Goal: Task Accomplishment & Management: Use online tool/utility

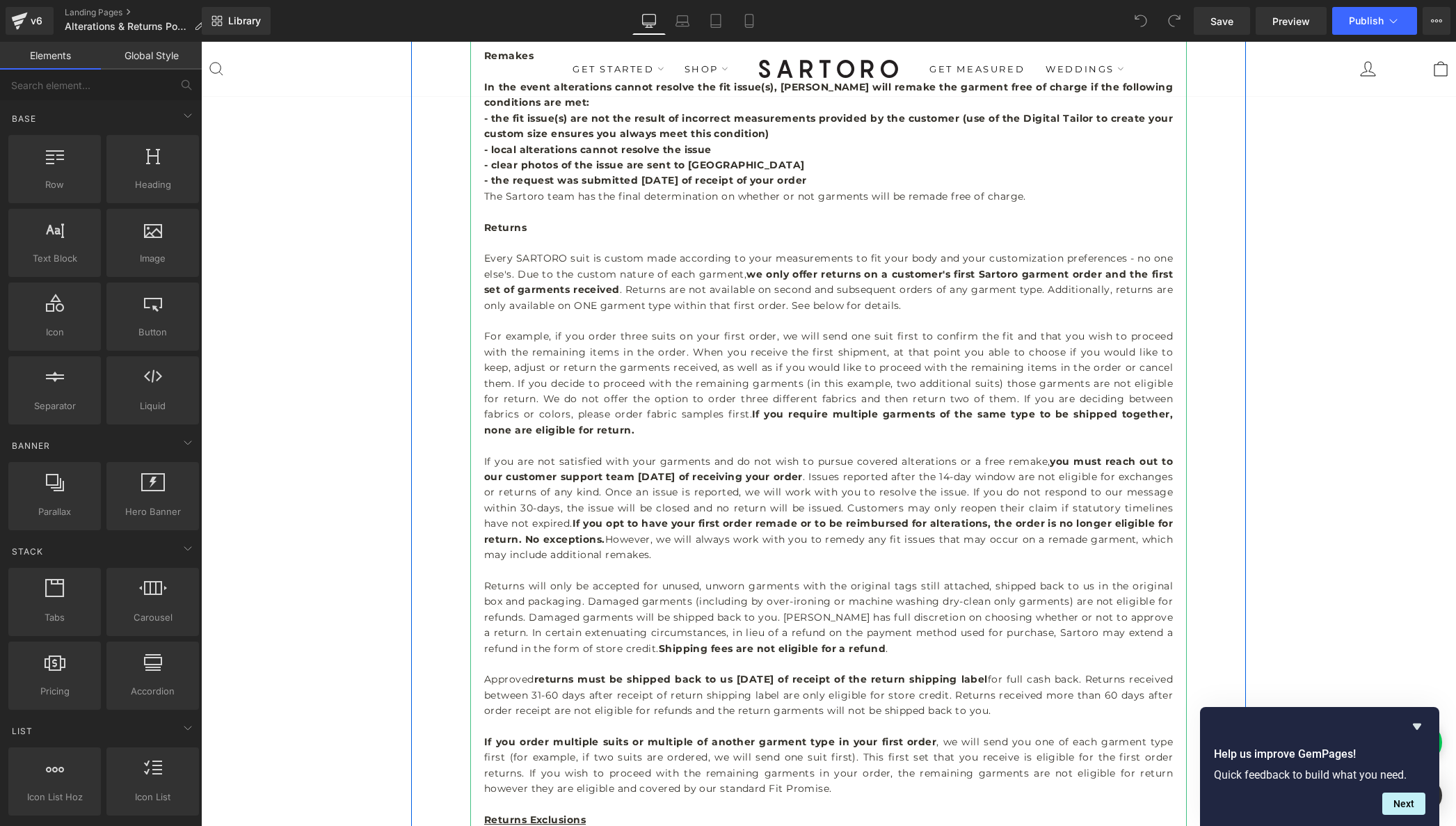
scroll to position [448, 0]
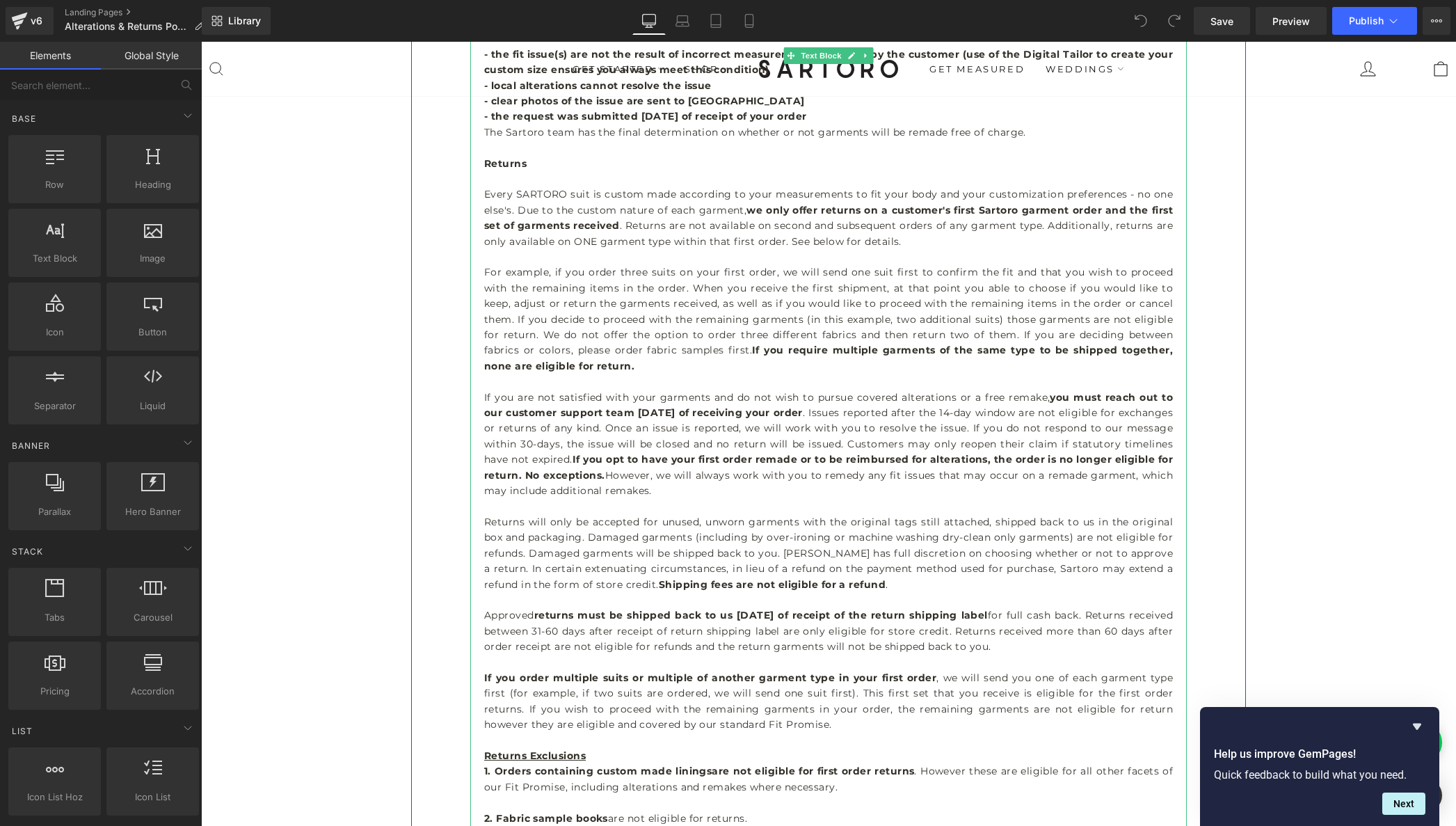
click at [638, 379] on p at bounding box center [828, 382] width 689 height 15
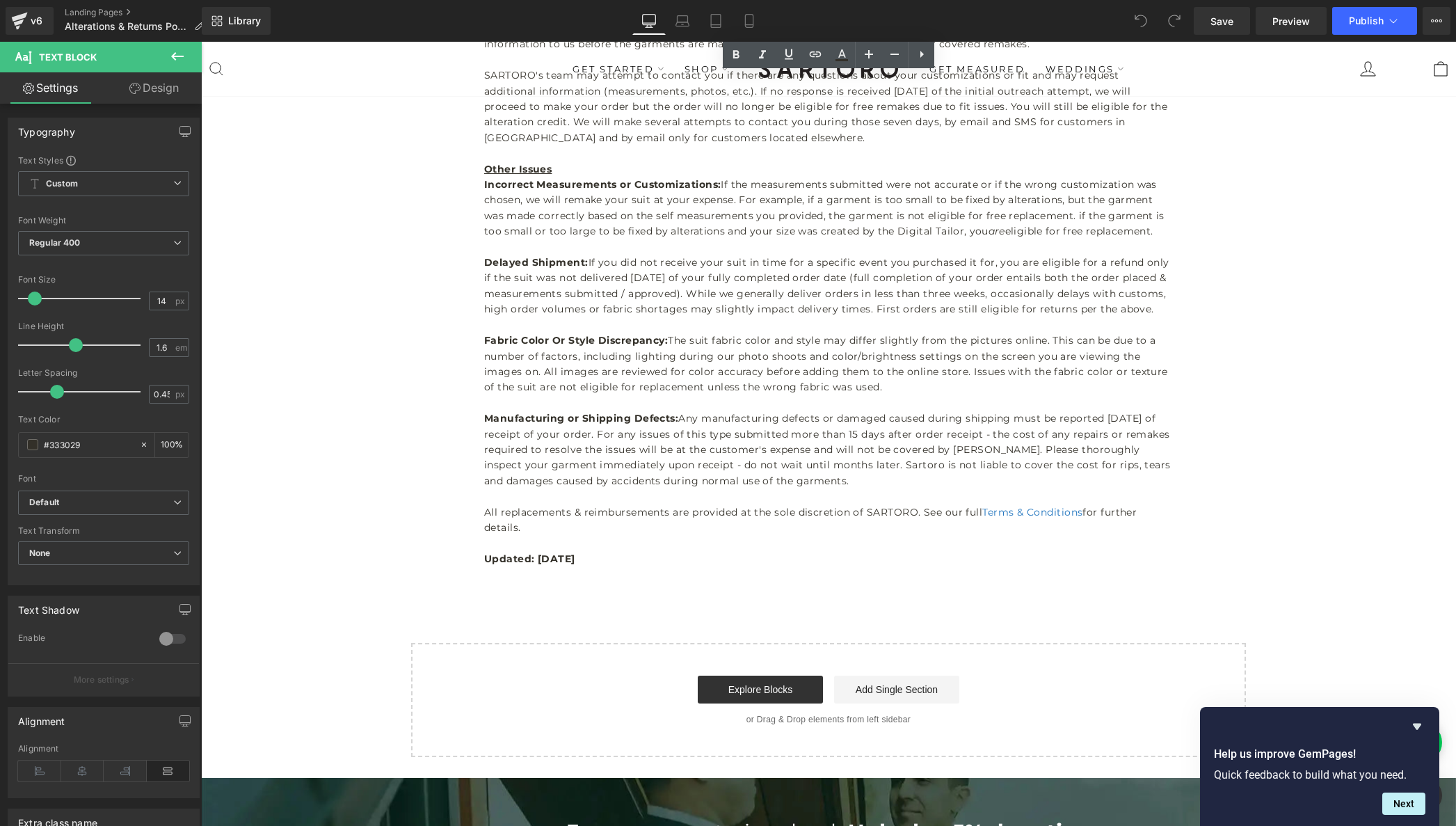
scroll to position [3328, 0]
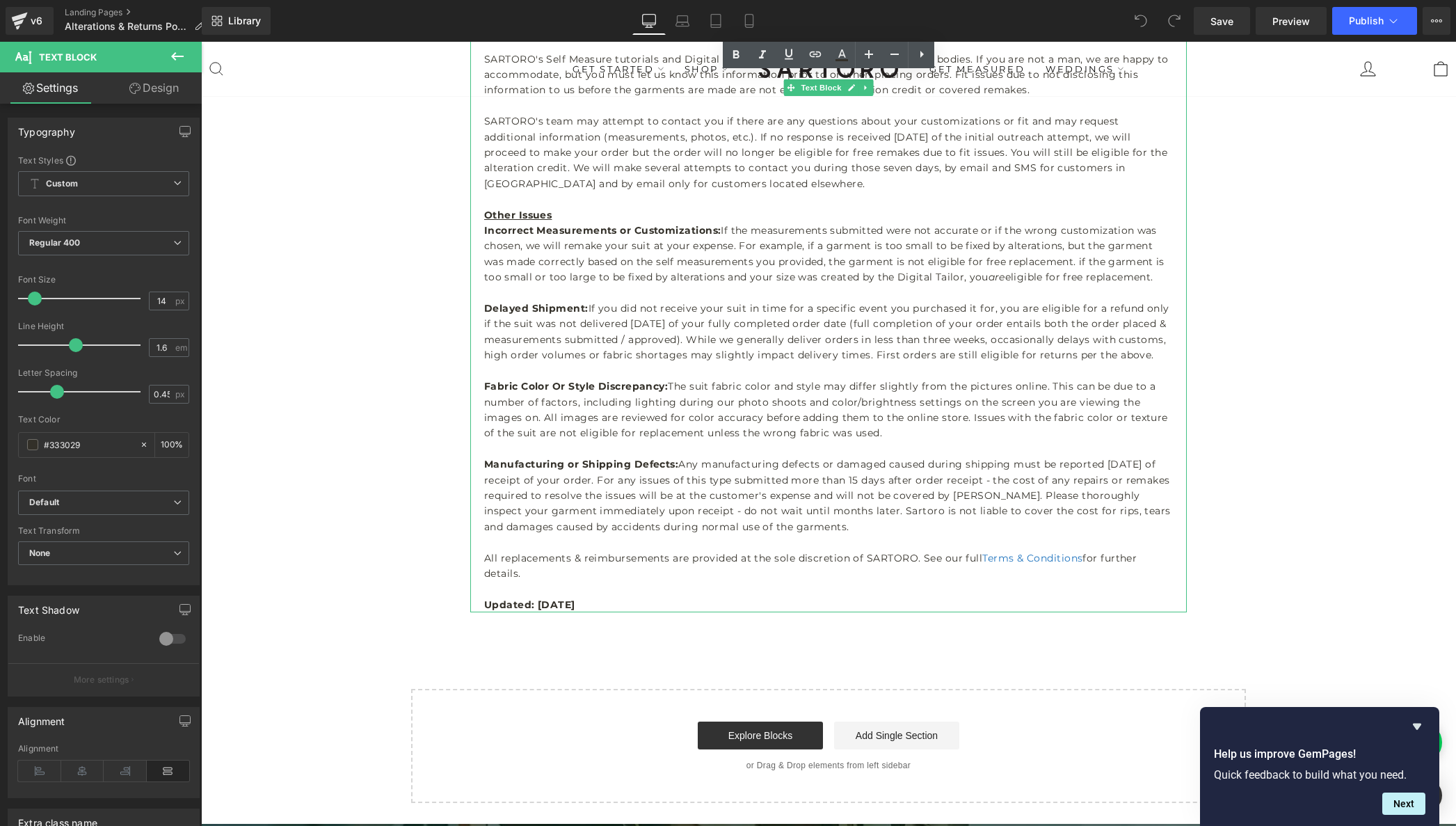
click at [609, 551] on p "All replacements & reimbursements are provided at the sole discretion of SARTOR…" at bounding box center [828, 566] width 689 height 31
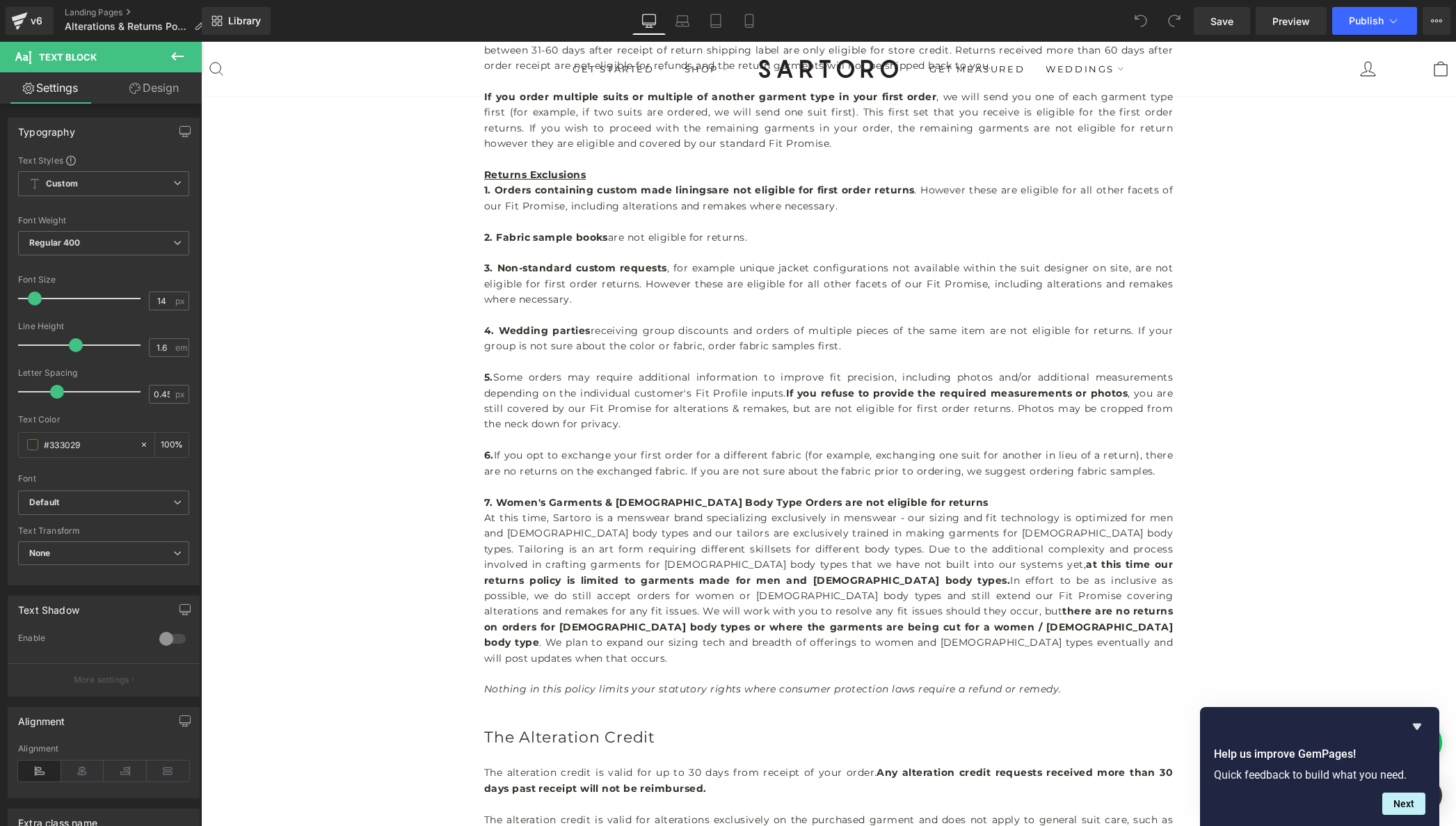
scroll to position [1059, 0]
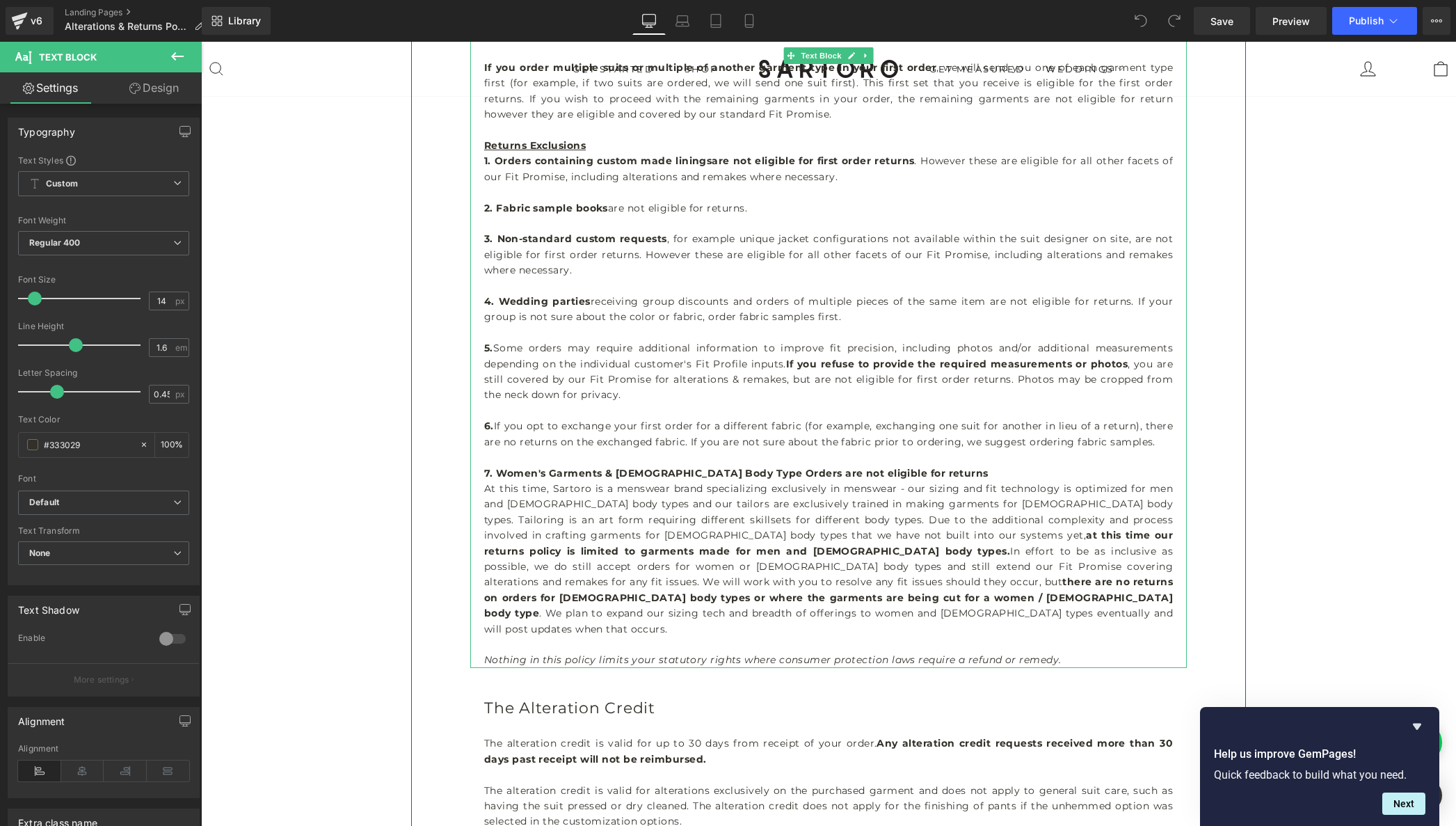
click at [489, 475] on strong "7. Women's Garments & [DEMOGRAPHIC_DATA] Body Type Orders are not eligible for …" at bounding box center [736, 473] width 505 height 12
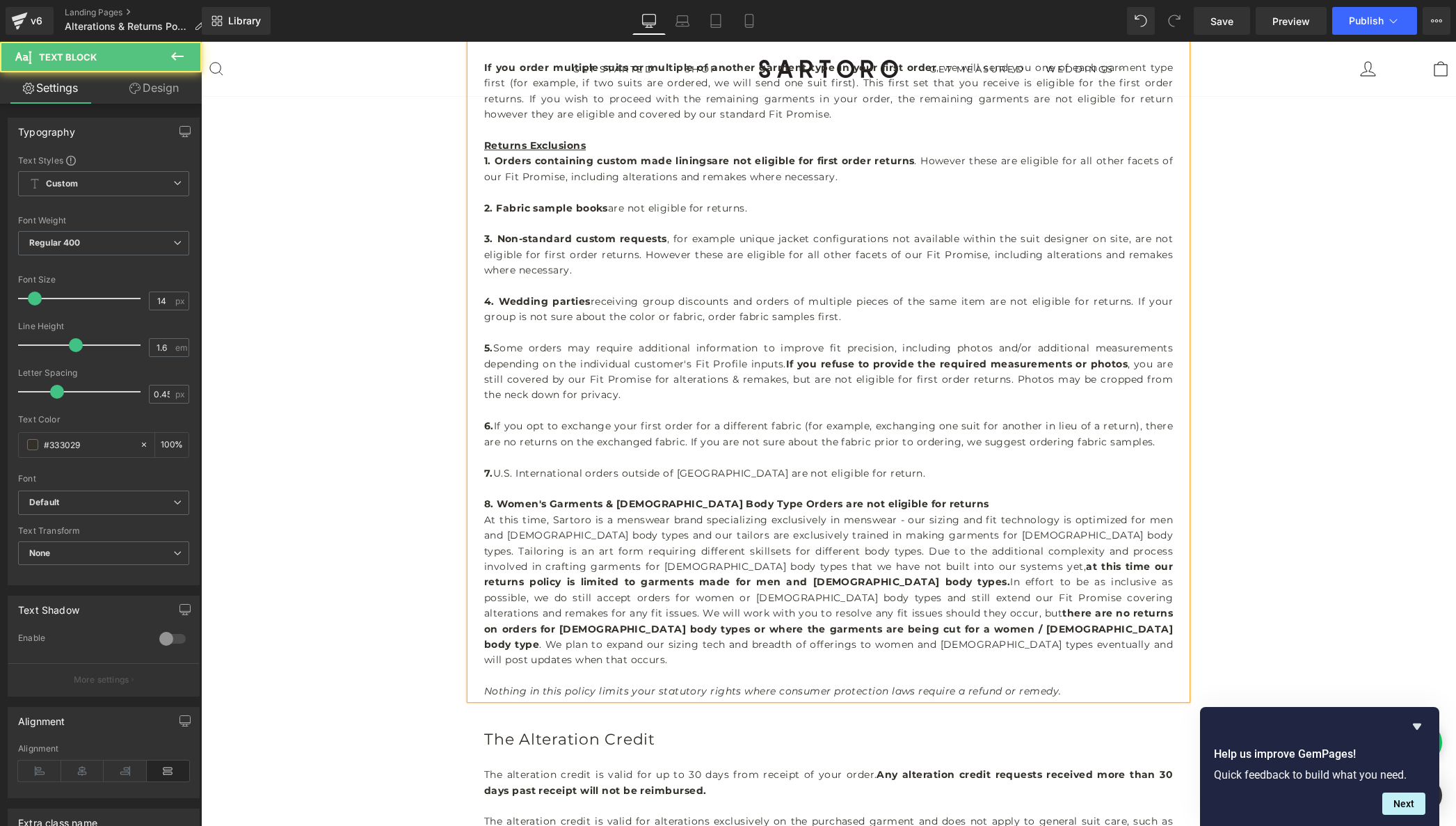
click at [518, 473] on p "7. U.S. International orders outside of [GEOGRAPHIC_DATA] are not eligible for …" at bounding box center [828, 473] width 689 height 15
click at [791, 470] on p "7. International orders outside of [GEOGRAPHIC_DATA] are not eligible for retur…" at bounding box center [828, 473] width 689 height 15
click at [940, 473] on p "7. International orders outside of [GEOGRAPHIC_DATA] are not currently eligible…" at bounding box center [828, 473] width 689 height 15
click at [746, 473] on p "7. International orders outside of [GEOGRAPHIC_DATA] are not currently eligible…" at bounding box center [828, 473] width 689 height 15
click at [605, 473] on p "7. International orders outside of [GEOGRAPHIC_DATA]) are not currently eligibl…" at bounding box center [828, 473] width 689 height 15
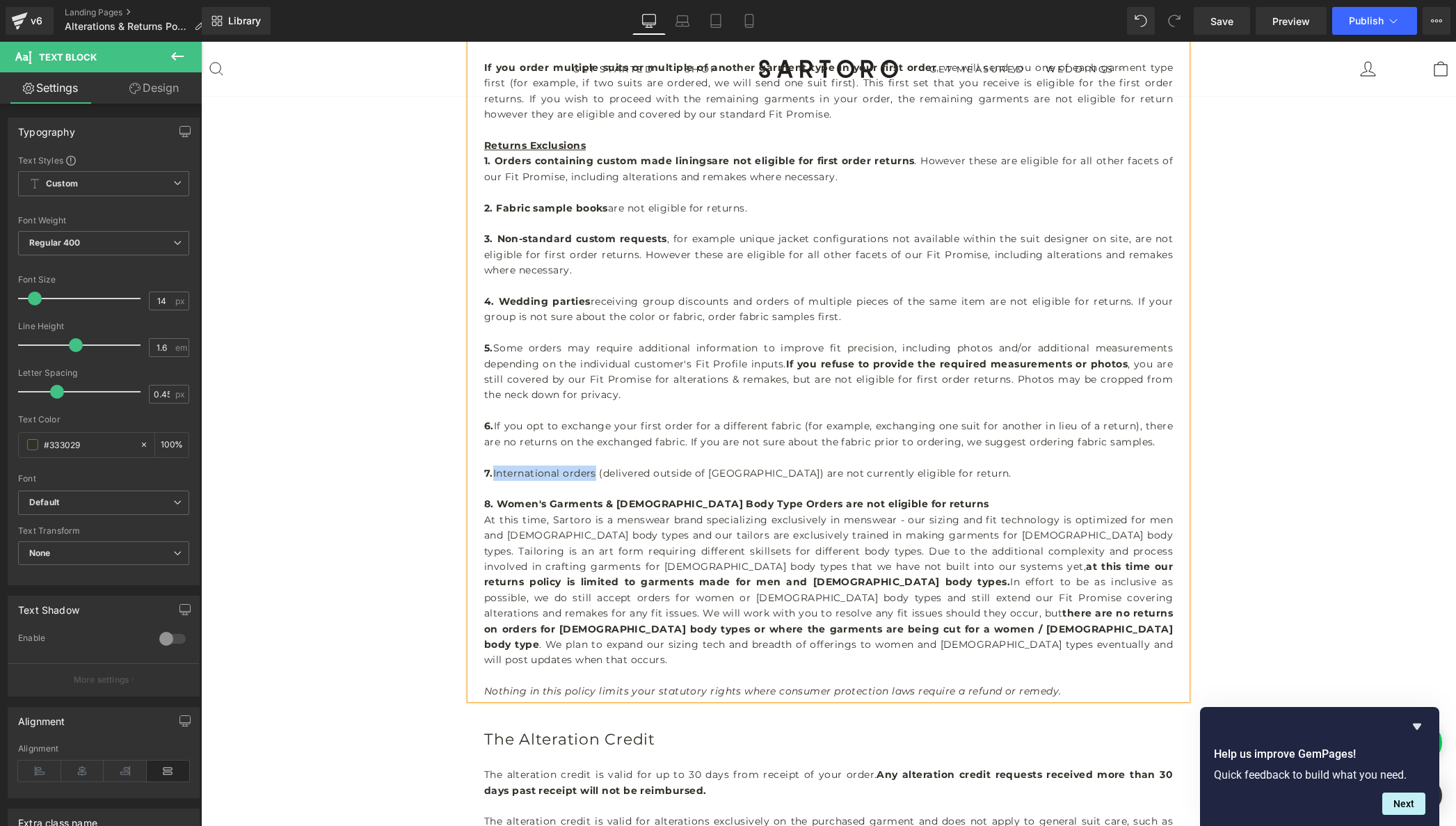
drag, startPoint x: 600, startPoint y: 470, endPoint x: 497, endPoint y: 467, distance: 103.0
click at [497, 467] on p "7. International orders (delivered outside of [GEOGRAPHIC_DATA]) are not curren…" at bounding box center [828, 473] width 689 height 15
click at [1022, 473] on p "7. International orders (delivered outside of [GEOGRAPHIC_DATA]) are not curren…" at bounding box center [828, 473] width 689 height 15
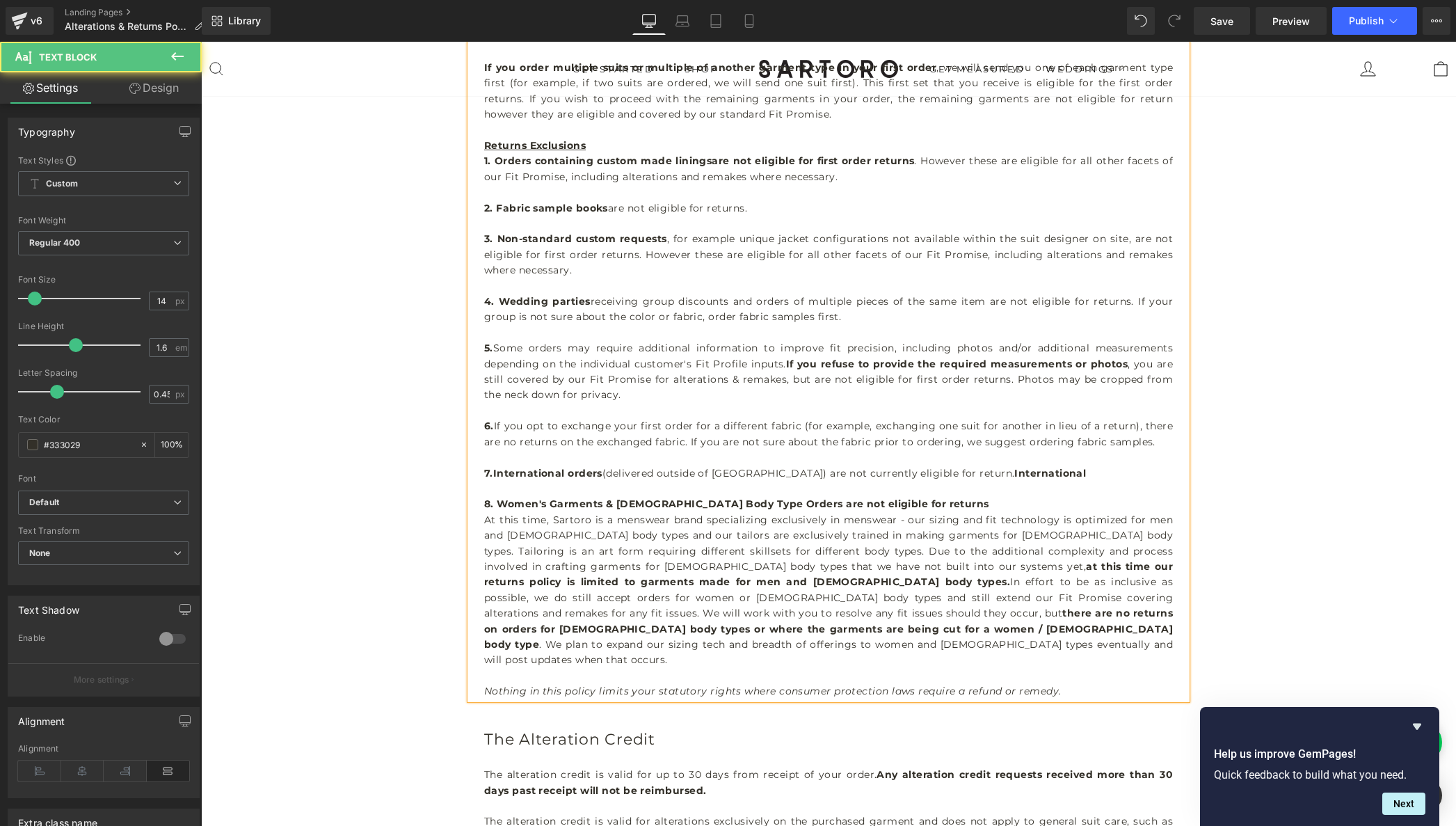
click at [1014, 472] on strong "International" at bounding box center [1050, 473] width 72 height 12
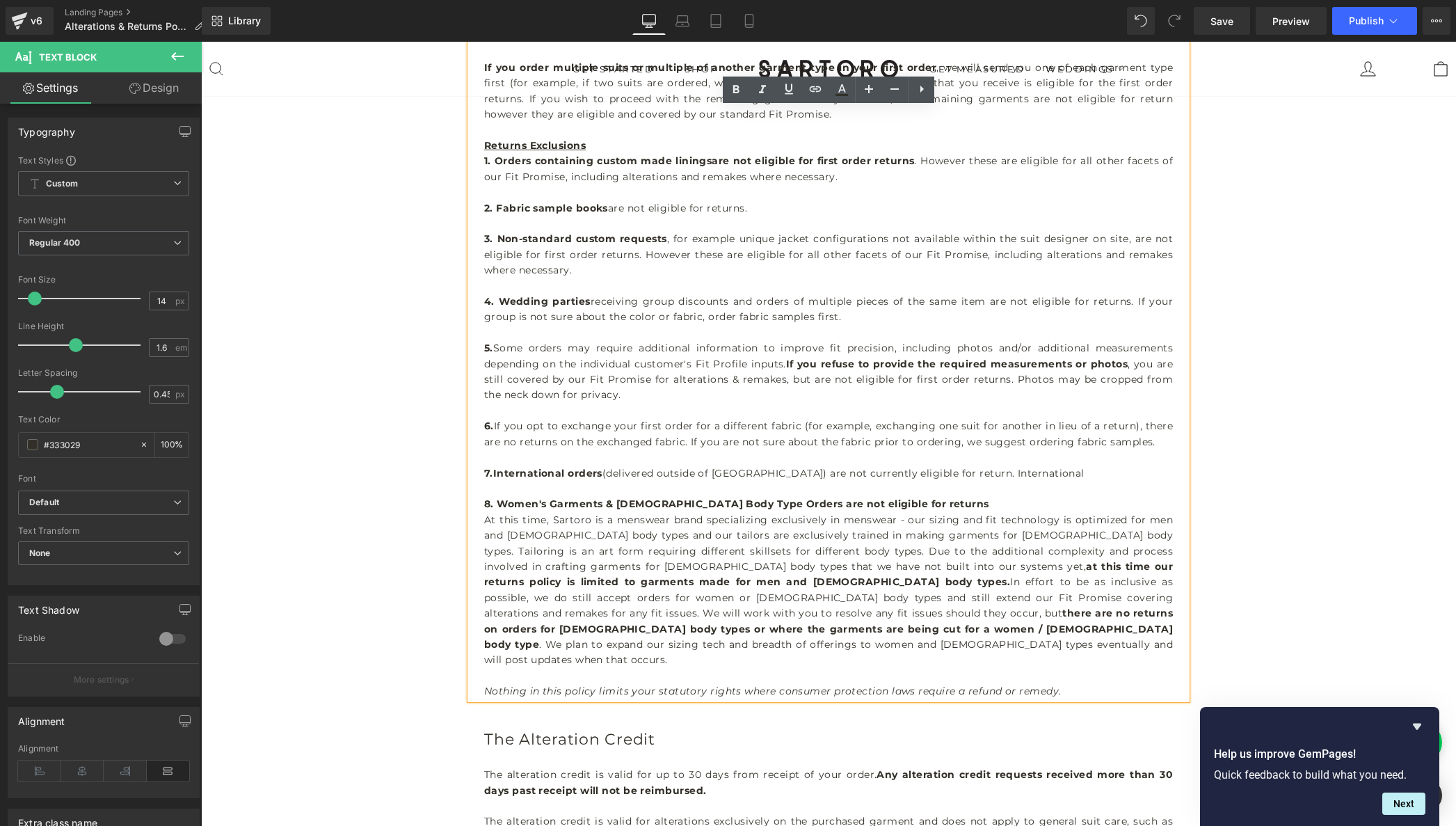
click at [1076, 482] on p at bounding box center [828, 489] width 689 height 15
click at [1071, 472] on p "7. International orders (delivered outside of [GEOGRAPHIC_DATA]) are not curren…" at bounding box center [828, 473] width 689 height 15
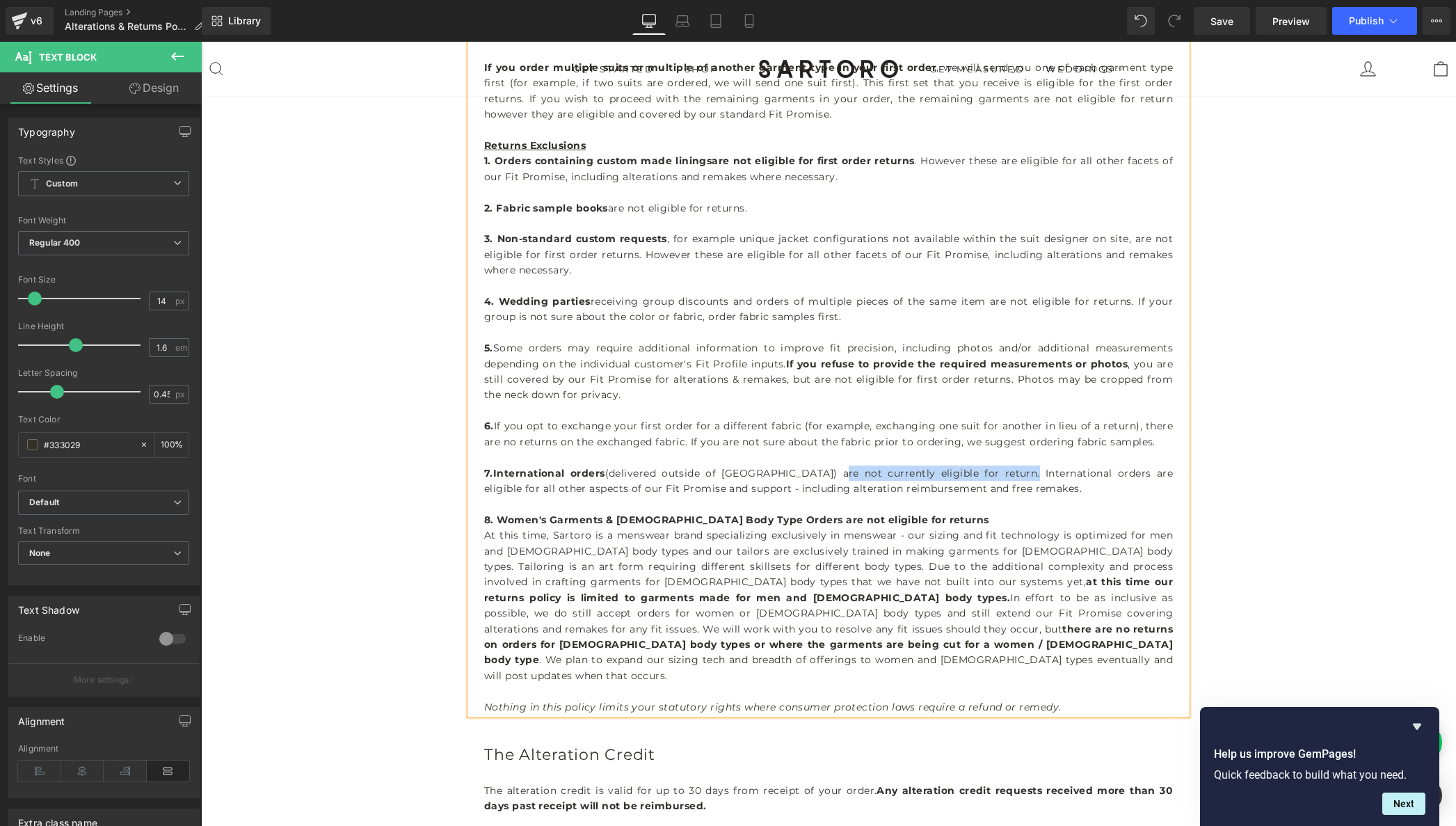
drag, startPoint x: 820, startPoint y: 472, endPoint x: 1002, endPoint y: 474, distance: 182.0
click at [1002, 474] on p "7. International orders (delivered outside of [GEOGRAPHIC_DATA]) are not curren…" at bounding box center [828, 481] width 689 height 31
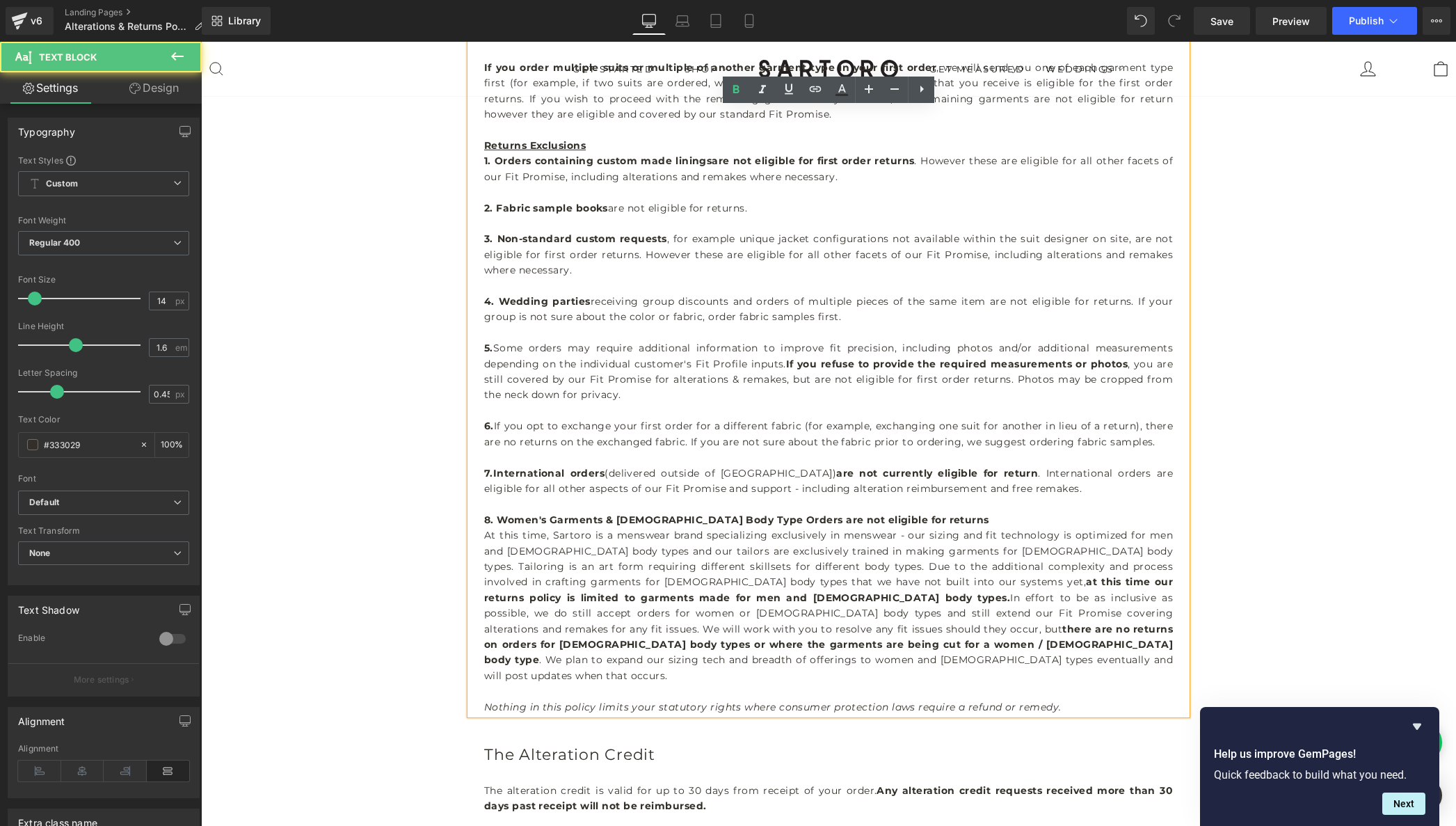
click at [1013, 471] on p "7. International orders (delivered outside of [GEOGRAPHIC_DATA]) are not curren…" at bounding box center [828, 481] width 689 height 31
click at [1020, 470] on p "7. International orders (delivered outside of [GEOGRAPHIC_DATA]) are not curren…" at bounding box center [828, 481] width 689 height 31
click at [499, 424] on p "6. If you opt to exchange your first order for a different fabric (for example,…" at bounding box center [828, 434] width 689 height 31
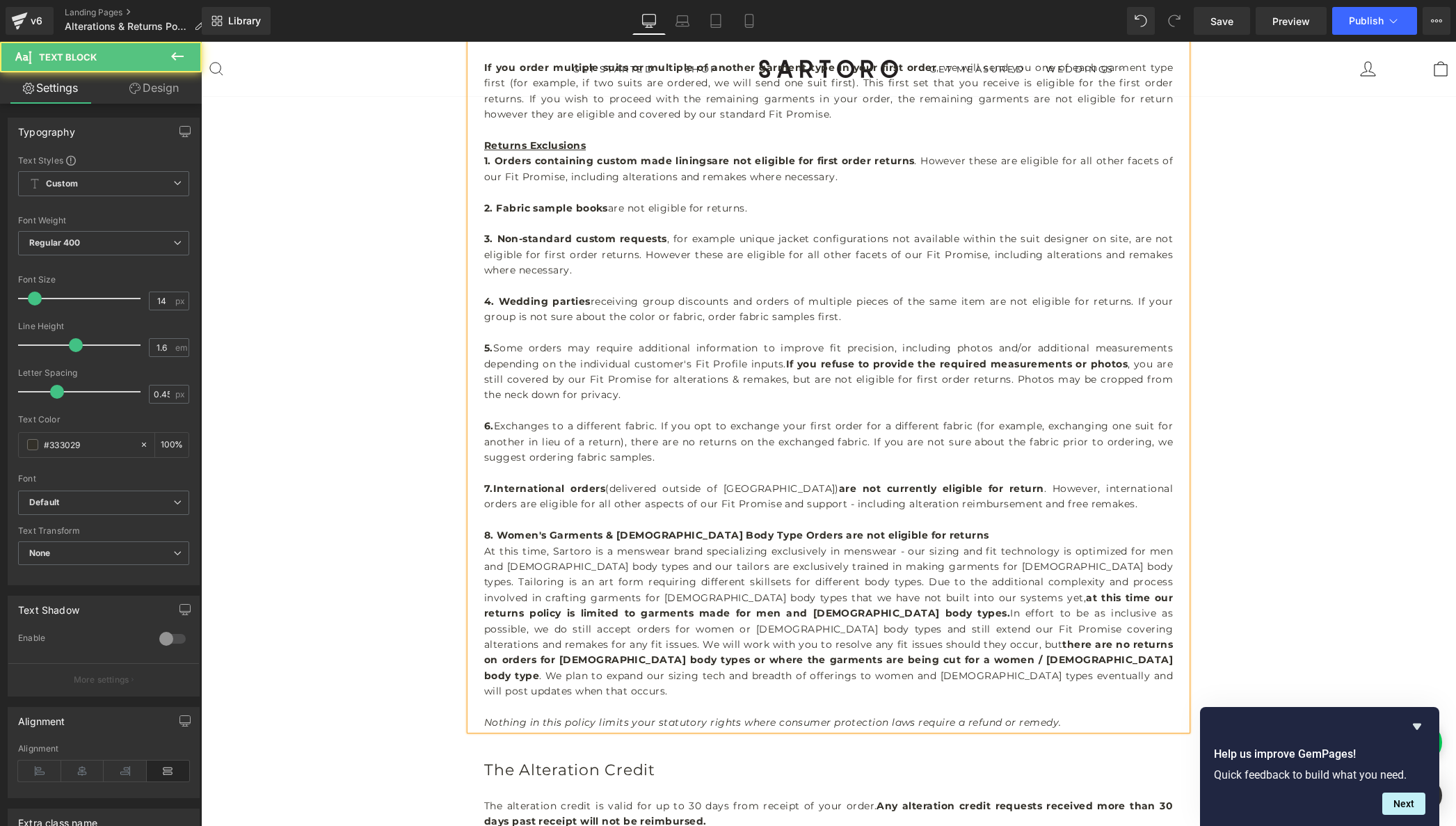
click at [503, 424] on p "6. Exchanges to a different fabric. If you opt to exchange your first order for…" at bounding box center [828, 441] width 689 height 47
click at [502, 428] on p "6. EFirst order exchanges to a different fabric. If you opt to exchange your fi…" at bounding box center [828, 441] width 689 height 47
click at [499, 346] on p "5. Some orders may require additional information to improve fit precision, inc…" at bounding box center [828, 372] width 689 height 63
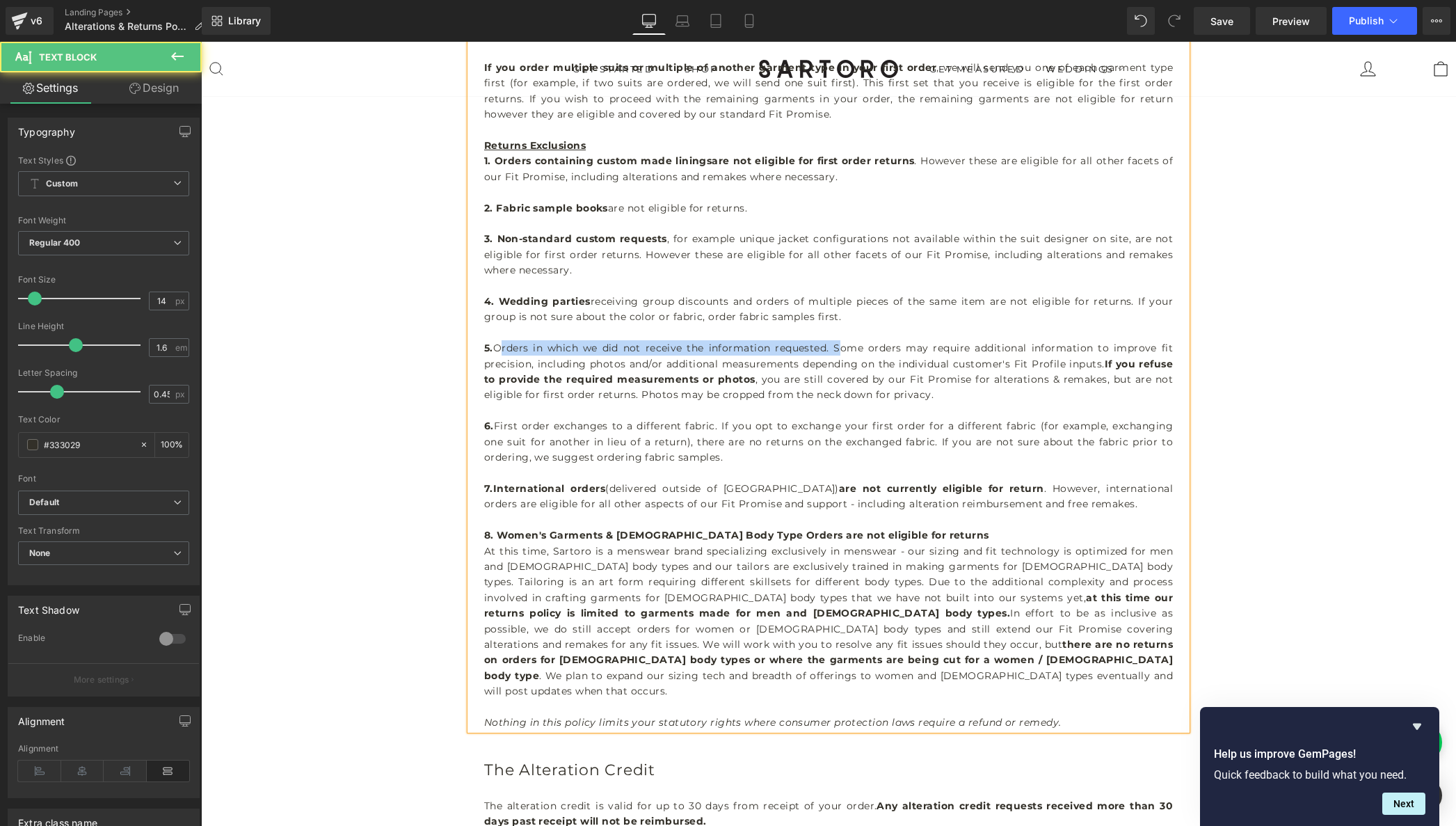
click at [500, 348] on p "5. Orders in which we did not receive the information requested. Some orders ma…" at bounding box center [828, 372] width 689 height 63
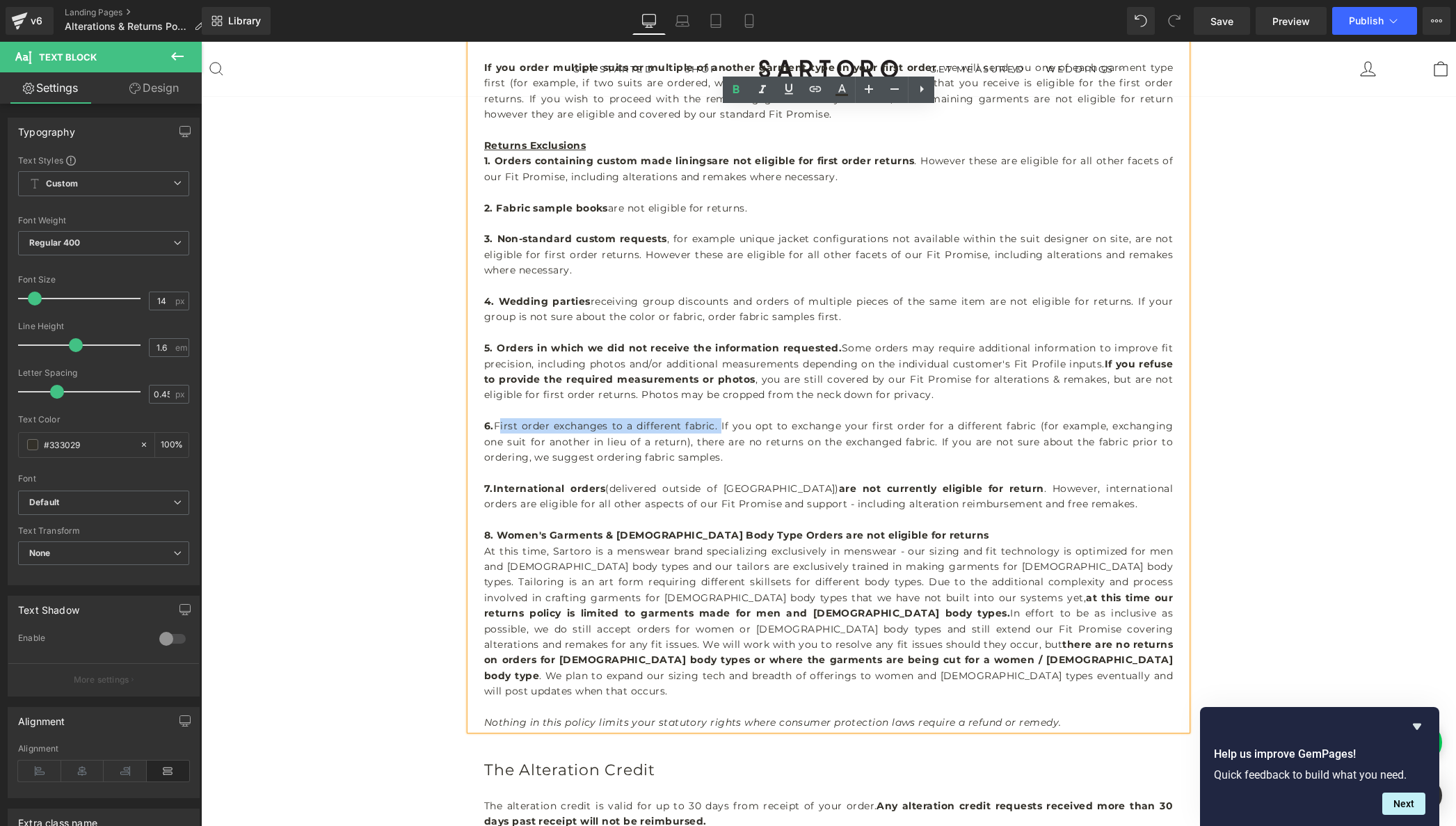
drag, startPoint x: 713, startPoint y: 426, endPoint x: 499, endPoint y: 426, distance: 214.0
click at [499, 426] on p "6. First order exchanges to a different fabric. If you opt to exchange your fir…" at bounding box center [828, 441] width 689 height 47
drag, startPoint x: 904, startPoint y: 535, endPoint x: 755, endPoint y: 535, distance: 149.0
click at [755, 535] on p "8. Women's Garments & [DEMOGRAPHIC_DATA] Body Type Orders are not eligible for …" at bounding box center [828, 535] width 689 height 15
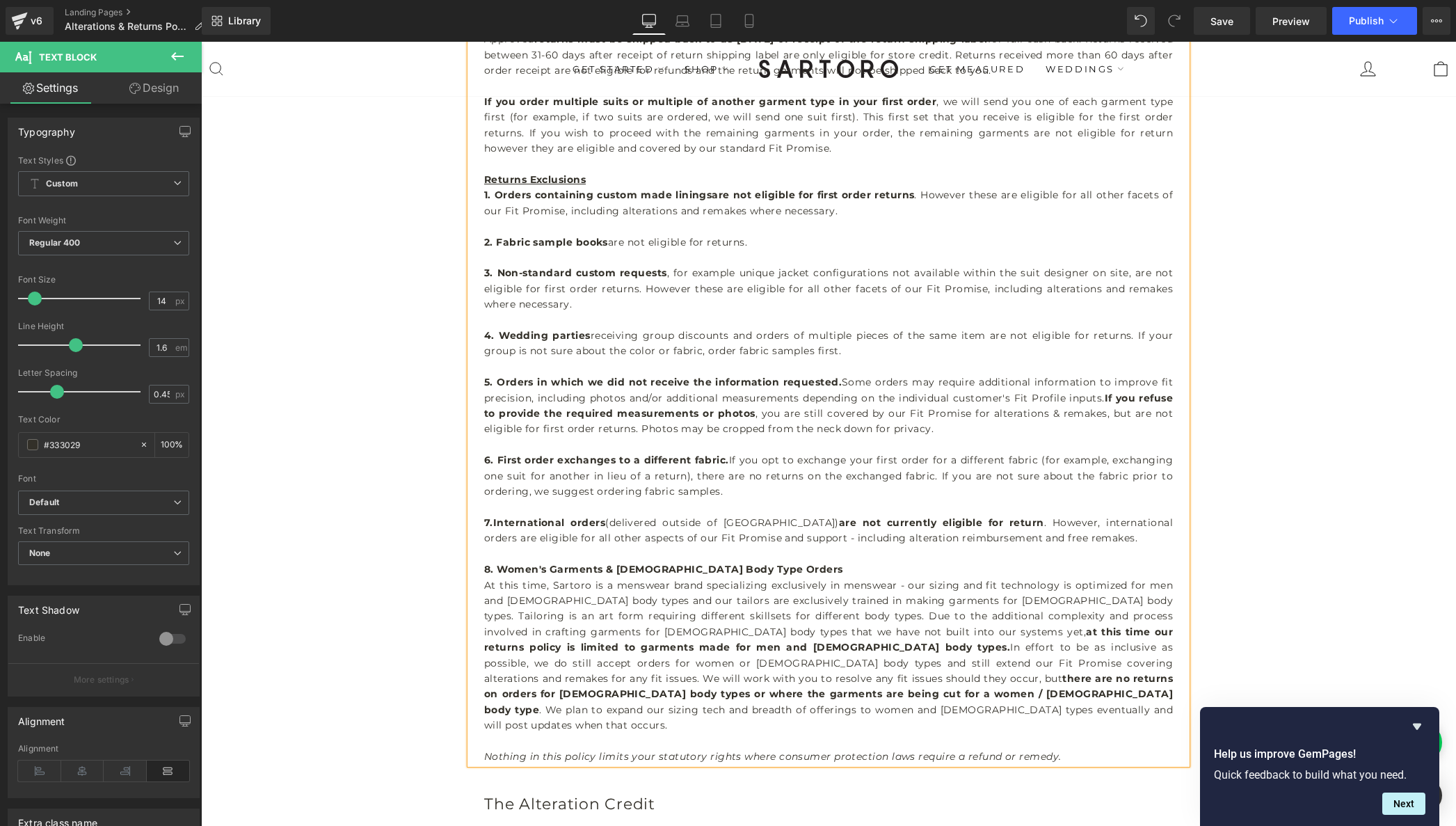
scroll to position [1014, 0]
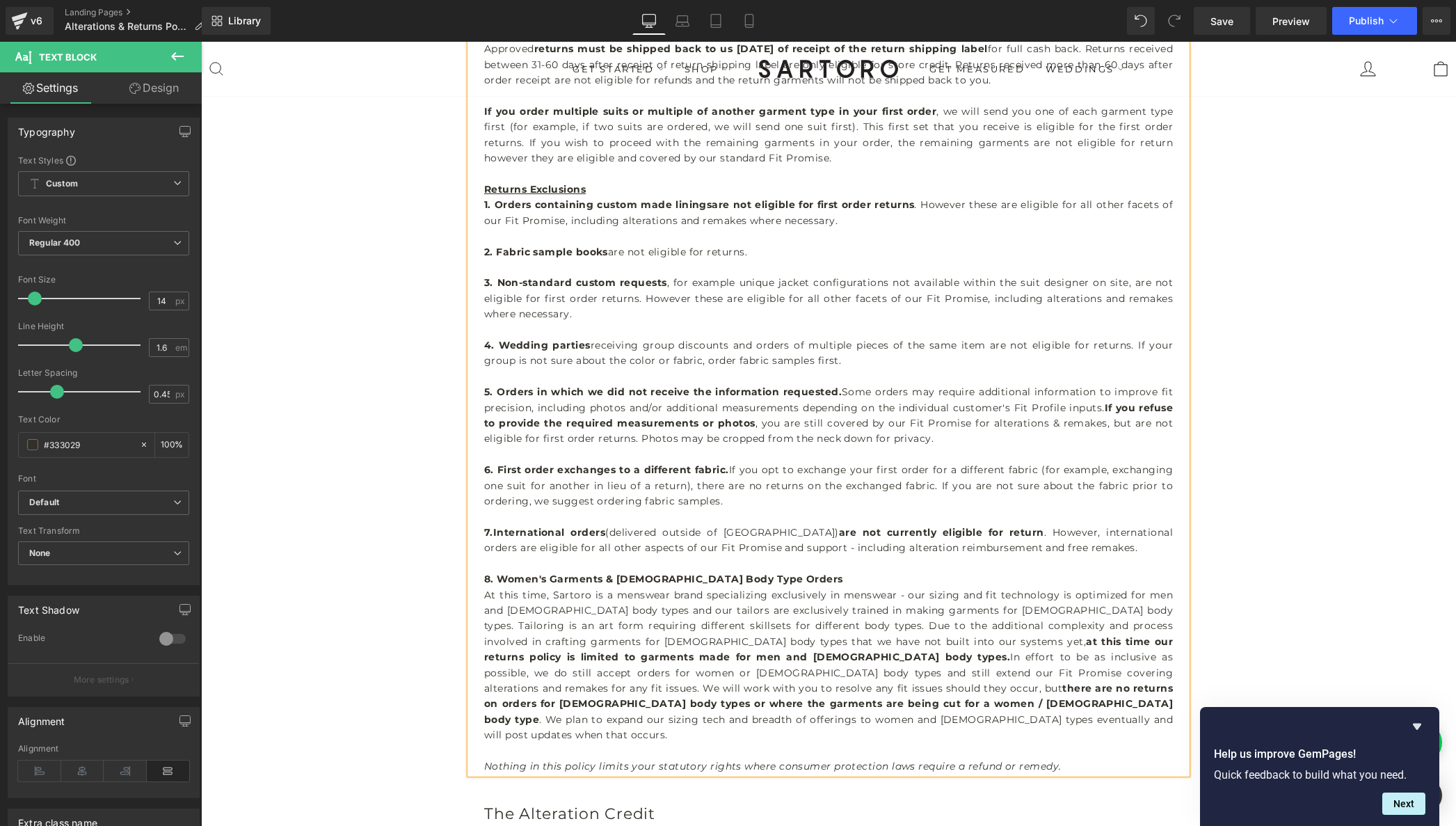
click at [498, 205] on strong "1. Orders containing custom made linings" at bounding box center [597, 204] width 227 height 12
click at [615, 203] on strong "1. Custom Lining Orders containing custom made linings" at bounding box center [639, 204] width 310 height 12
drag, startPoint x: 627, startPoint y: 204, endPoint x: 1068, endPoint y: 202, distance: 441.0
click at [1068, 202] on p "1. Custom Lining Orders. Orders containing custom made linings are not eligible…" at bounding box center [828, 212] width 689 height 31
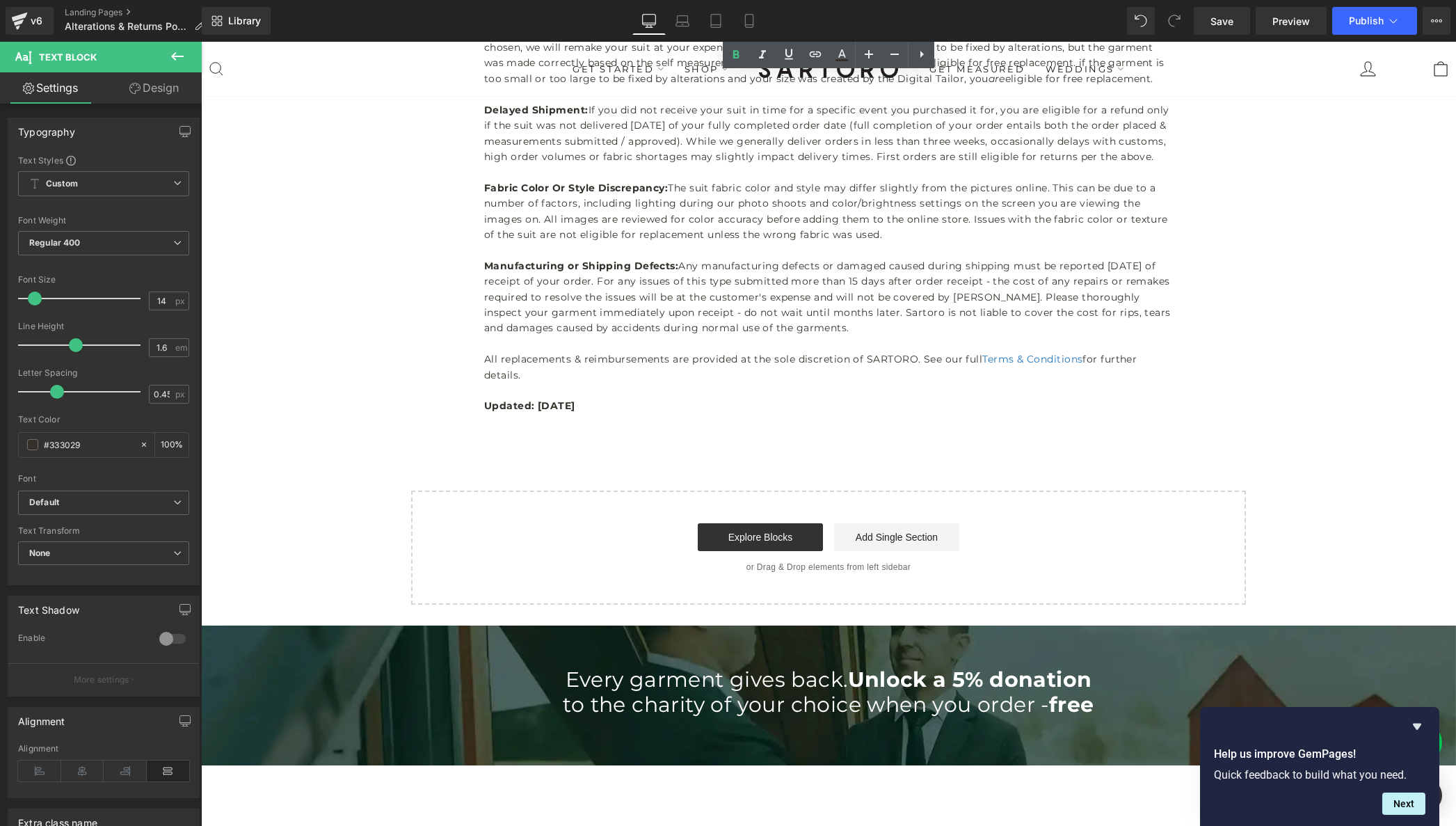
scroll to position [3531, 0]
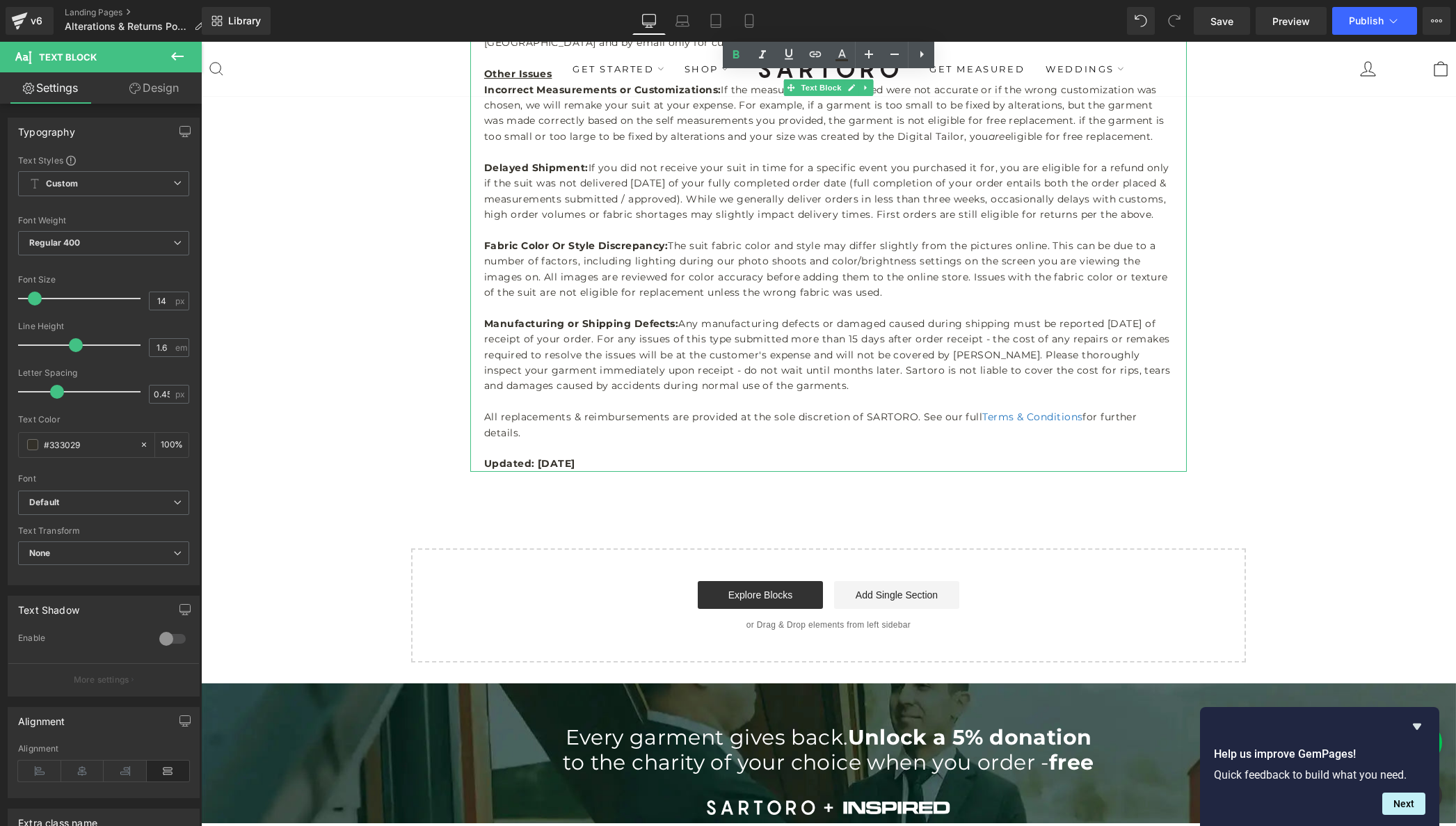
click at [571, 457] on b "Updated: [DATE]" at bounding box center [529, 463] width 91 height 12
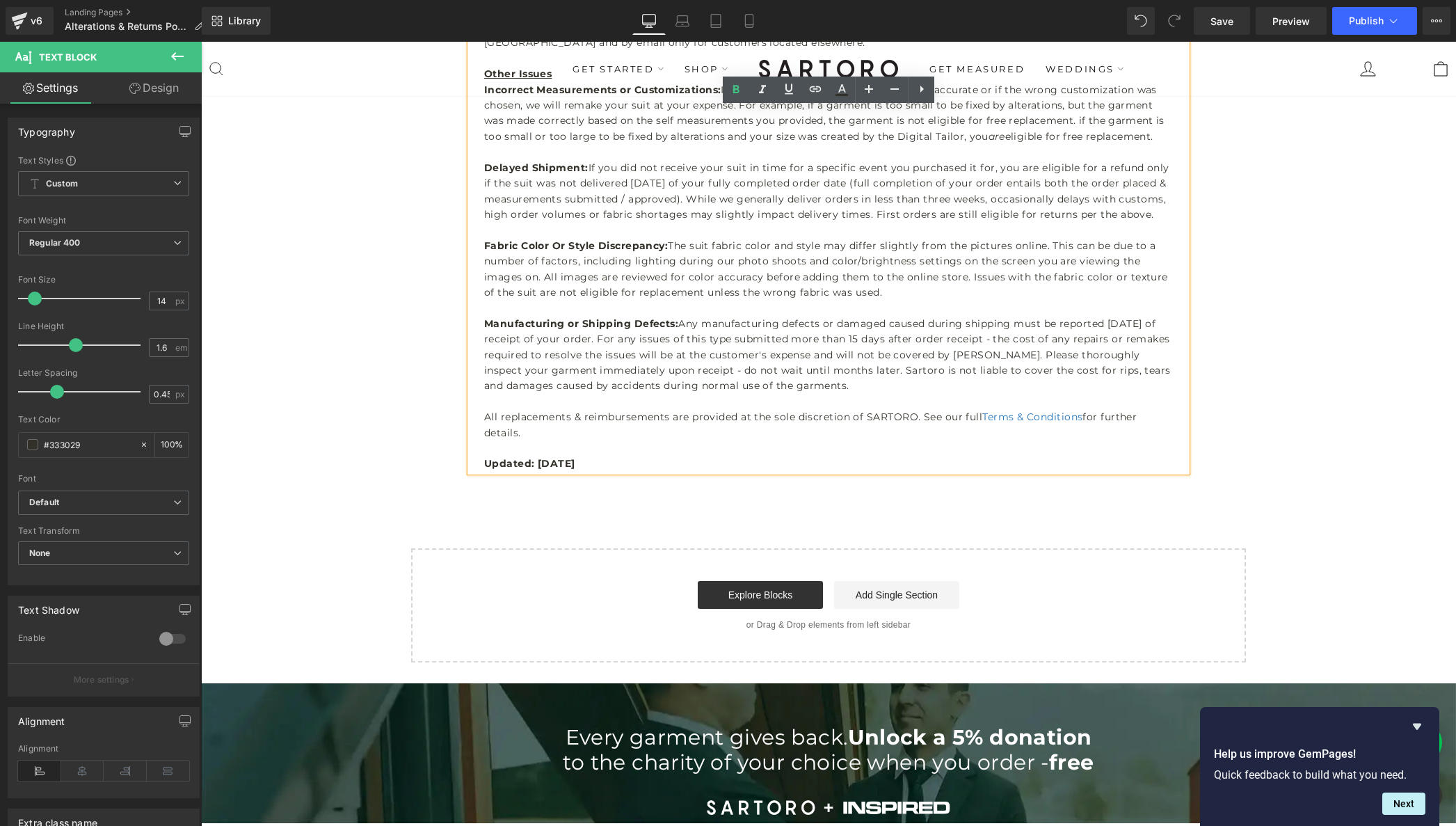
drag, startPoint x: 570, startPoint y: 445, endPoint x: 538, endPoint y: 450, distance: 32.4
click at [538, 457] on b "Updated: [DATE]" at bounding box center [529, 463] width 91 height 12
click at [1350, 24] on span "Publish" at bounding box center [1366, 21] width 34 height 11
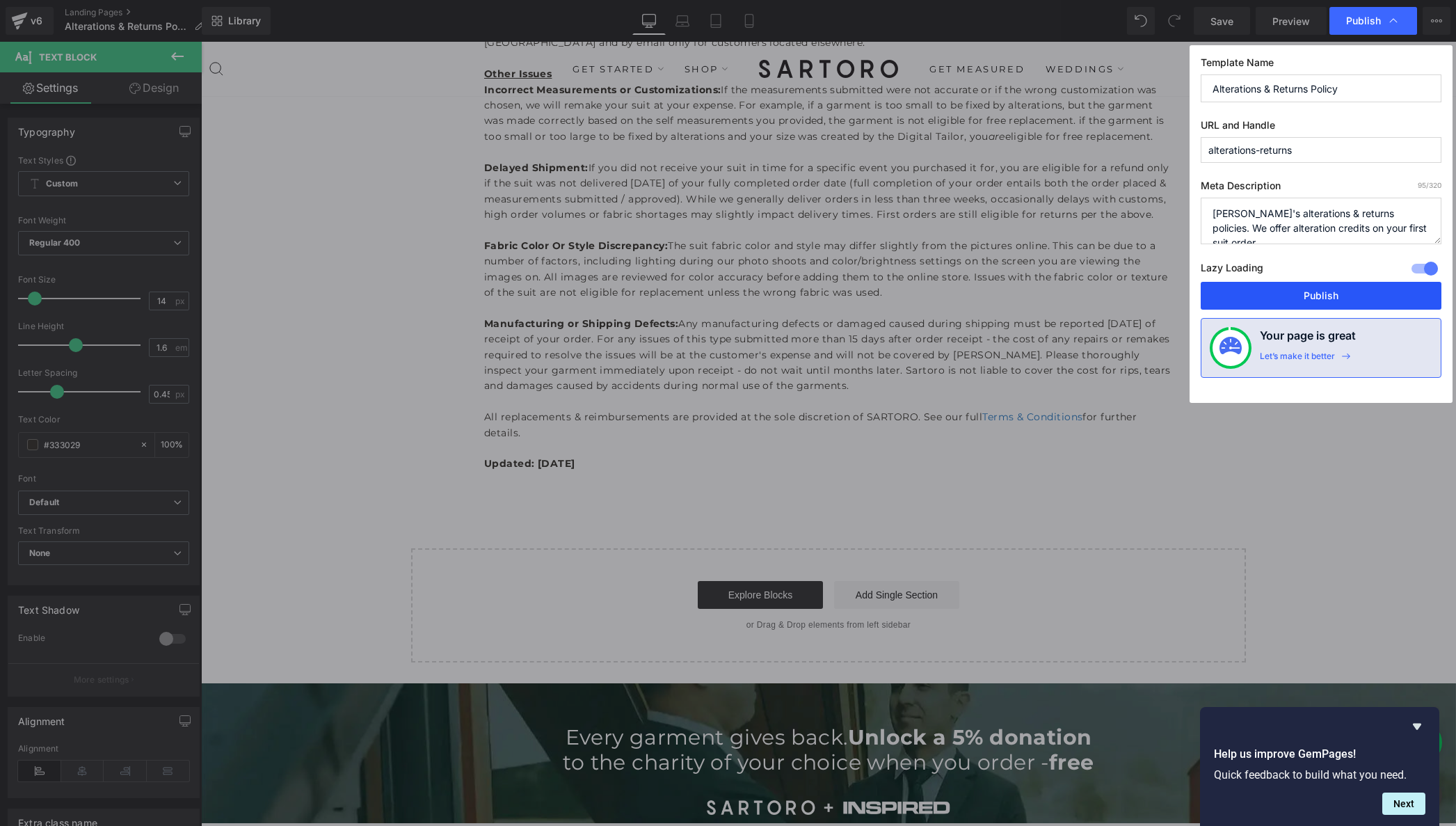
click at [1298, 299] on button "Publish" at bounding box center [1321, 295] width 241 height 28
